Goal: Task Accomplishment & Management: Manage account settings

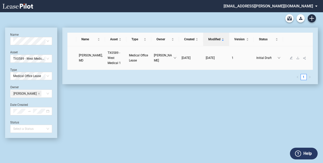
click at [108, 57] on span "TX0589 - West Medical 1" at bounding box center [114, 58] width 13 height 14
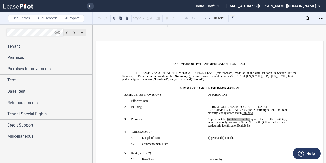
scroll to position [51, 0]
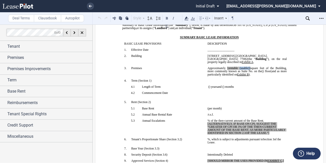
drag, startPoint x: 259, startPoint y: 69, endPoint x: 247, endPoint y: 69, distance: 11.4
click at [247, 69] on span "Approximately ﻿ ﻿ [rentable (usable)] square feet of the Building, more commonl…" at bounding box center [247, 69] width 80 height 6
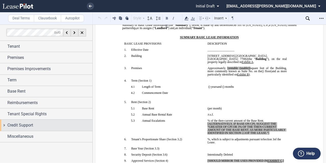
click at [31, 127] on span "Credit Support" at bounding box center [20, 125] width 26 height 6
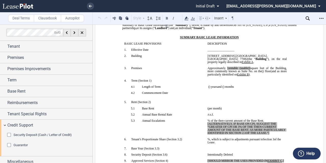
click at [9, 134] on div "Security Deposit (Cash / Letter of Credit)" at bounding box center [9, 135] width 5 height 5
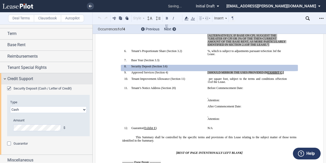
scroll to position [49, 0]
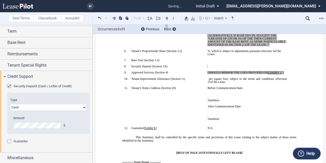
click at [66, 131] on div "Amount $" at bounding box center [45, 124] width 70 height 18
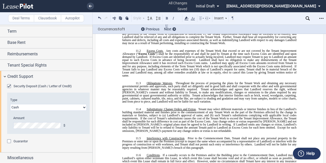
scroll to position [2645, 0]
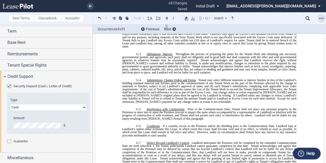
click at [320, 17] on icon "Open Lease options menu" at bounding box center [321, 18] width 4 height 4
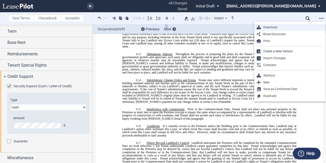
click at [298, 26] on div "Download" at bounding box center [291, 27] width 62 height 4
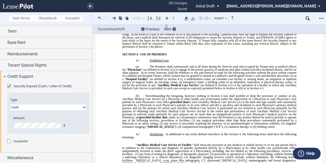
scroll to position [1272, 0]
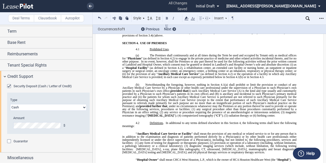
drag, startPoint x: 145, startPoint y: 67, endPoint x: 222, endPoint y: 119, distance: 92.5
click at [222, 37] on p "3.6 Security Deposit . Within five (5) days of [PERSON_NAME]’s execution of thi…" at bounding box center [209, 10] width 174 height 52
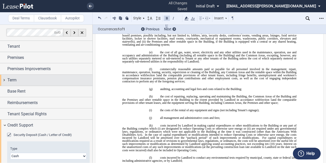
scroll to position [49, 0]
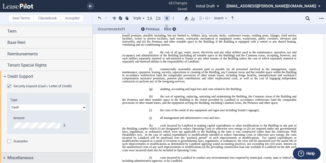
click at [31, 158] on span "Miscellaneous" at bounding box center [20, 157] width 26 height 6
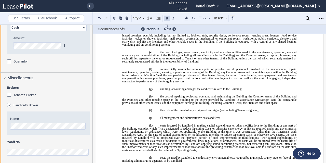
scroll to position [128, 0]
click at [10, 92] on div "Tenant's Broker" at bounding box center [9, 94] width 5 height 5
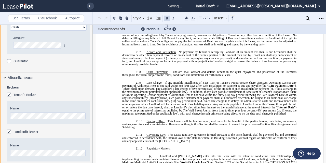
scroll to position [4617, 0]
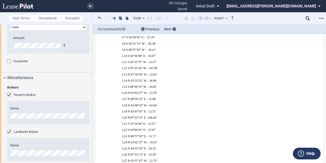
click at [5, 152] on div "Brokers Tenant's Broker Name Landlord's Broker Name Yardi No." at bounding box center [46, 136] width 92 height 107
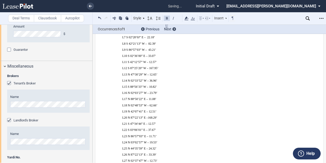
scroll to position [155, 0]
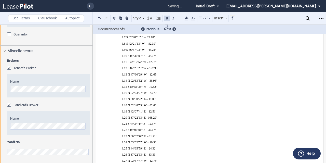
click at [51, 117] on label "Name" at bounding box center [48, 118] width 76 height 5
click at [50, 68] on div "Tenant's Broker" at bounding box center [48, 67] width 82 height 5
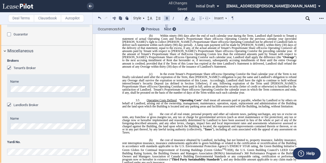
scroll to position [776, 0]
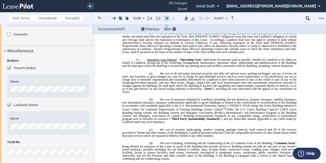
click at [159, 53] on p "(c) In the event Tenant’s Proportionate Share of Excess Operating Costs Operati…" at bounding box center [209, 43] width 174 height 22
drag, startPoint x: 159, startPoint y: 84, endPoint x: 217, endPoint y: 105, distance: 61.7
click at [217, 53] on p "(c) In the event Tenant’s Proportionate Share of Excess Operating Costs Operati…" at bounding box center [209, 43] width 174 height 22
click at [199, 50] on span "has been paid in full, unless an alternative security (letter of credit or othe…" at bounding box center [209, 47] width 175 height 6
drag, startPoint x: 215, startPoint y: 106, endPoint x: 158, endPoint y: 85, distance: 60.2
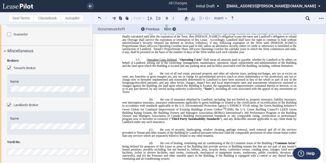
click at [158, 53] on p "(c) In the event Tenant’s Proportionate Share of Excess Operating Costs Operati…" at bounding box center [209, 43] width 174 height 22
click at [227, 53] on p "(c) In the event Tenant’s Proportionate Share of Excess Operating Costs Operati…" at bounding box center [209, 43] width 174 height 22
drag, startPoint x: 296, startPoint y: 85, endPoint x: 158, endPoint y: 86, distance: 138.1
click at [238, 53] on span "for the calendar years in which the Term commences and ends, if any, shall be p…" at bounding box center [209, 50] width 175 height 6
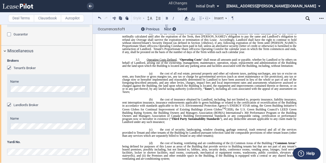
drag, startPoint x: 191, startPoint y: 92, endPoint x: 218, endPoint y: 106, distance: 30.5
click at [218, 53] on p "(c) In the event Tenant’s Proportionate Share of Excess Operating Costs Operati…" at bounding box center [209, 43] width 174 height 22
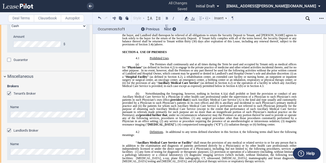
scroll to position [1285, 0]
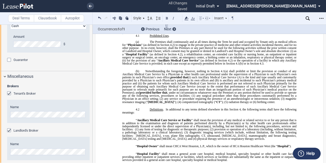
drag, startPoint x: 170, startPoint y: 114, endPoint x: 120, endPoint y: 112, distance: 50.6
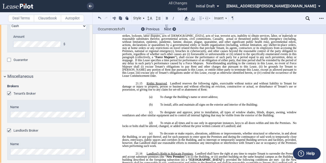
scroll to position [4083, 0]
